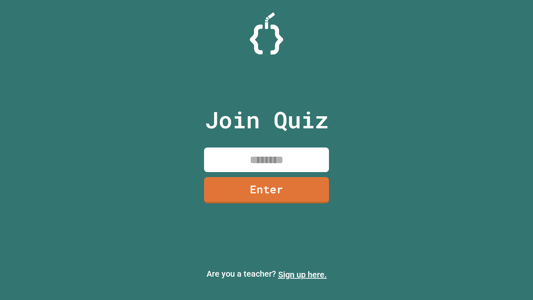
click at [302, 274] on link "Sign up here." at bounding box center [302, 274] width 49 height 10
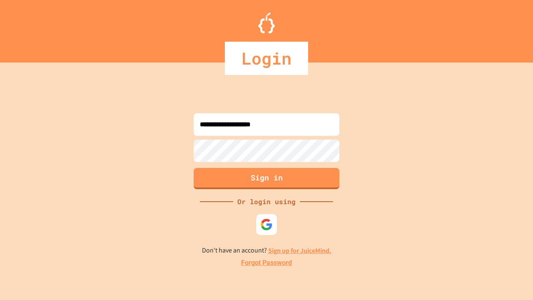
type input "**********"
